Goal: Information Seeking & Learning: Find specific fact

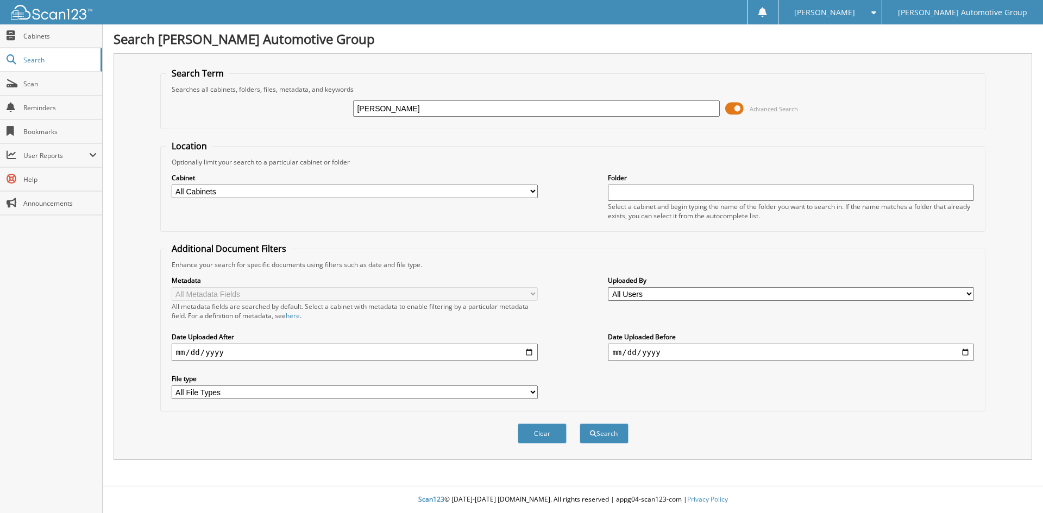
type input "[PERSON_NAME]"
click at [579, 424] on button "Search" at bounding box center [603, 434] width 49 height 20
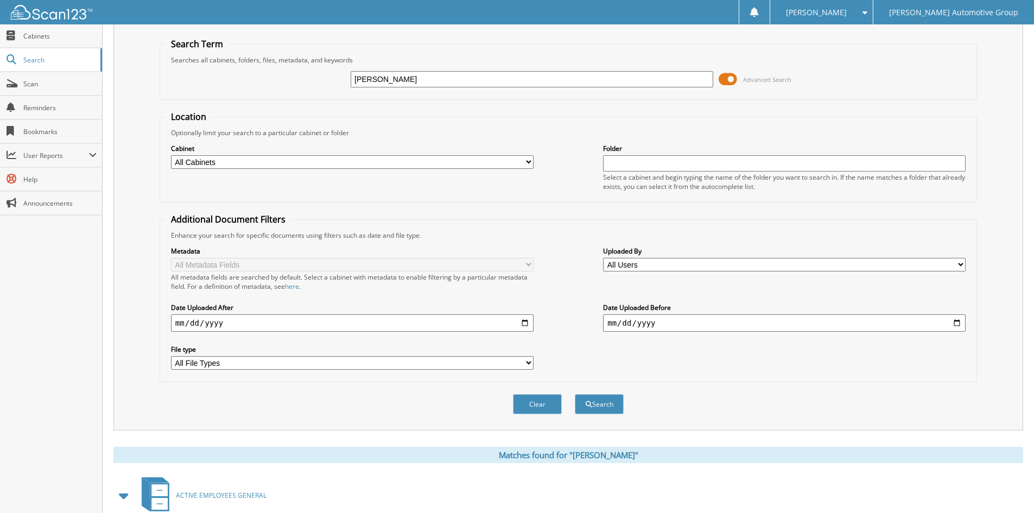
scroll to position [271, 0]
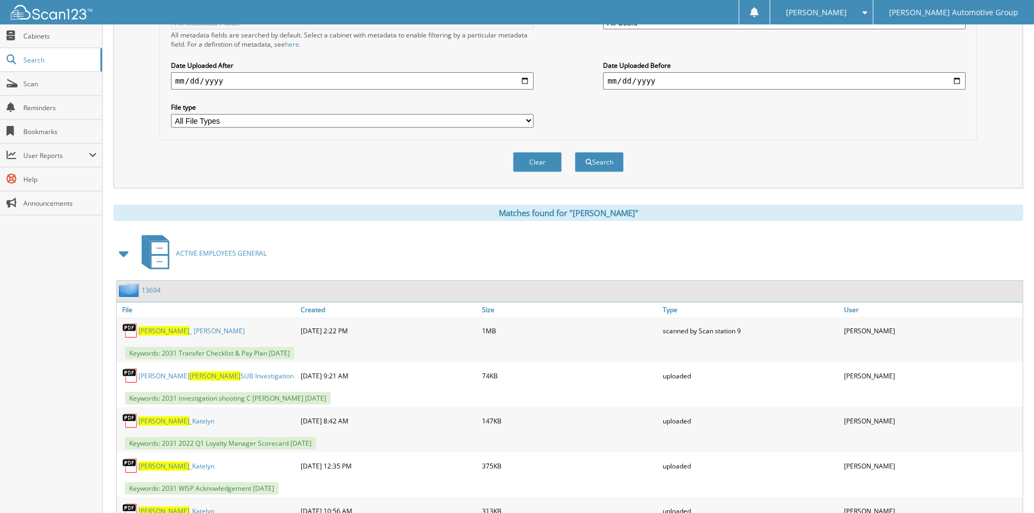
click at [138, 292] on img at bounding box center [130, 290] width 23 height 14
click at [147, 289] on link "13694" at bounding box center [151, 290] width 19 height 9
